Goal: Browse casually

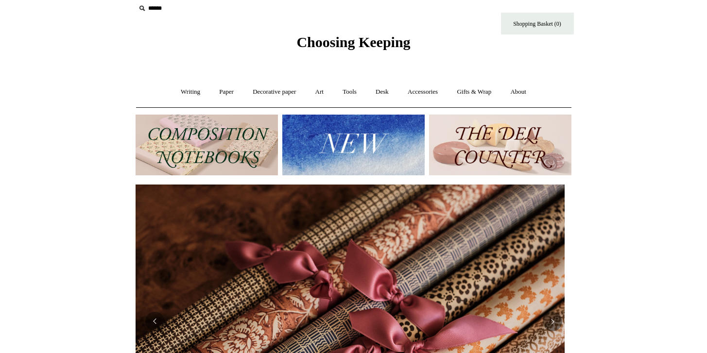
scroll to position [9, 0]
